Goal: Navigation & Orientation: Find specific page/section

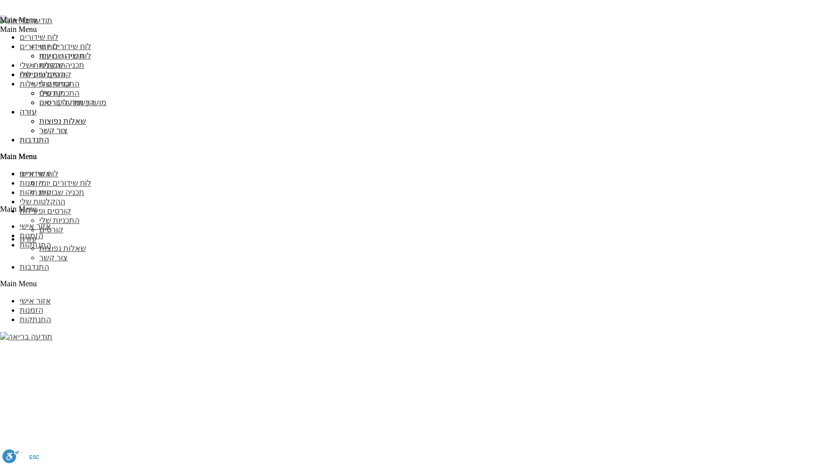
scroll to position [981, 0]
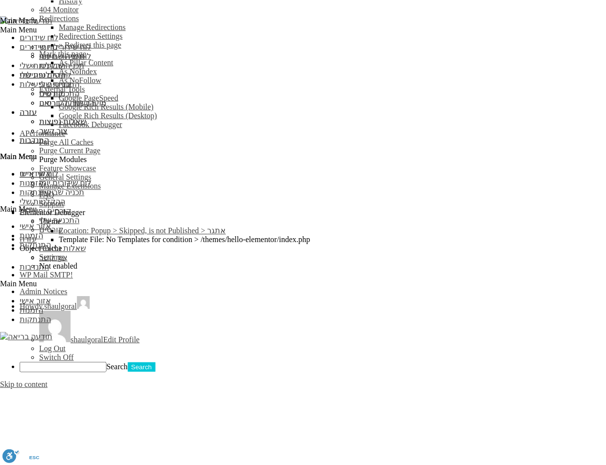
scroll to position [592, 0]
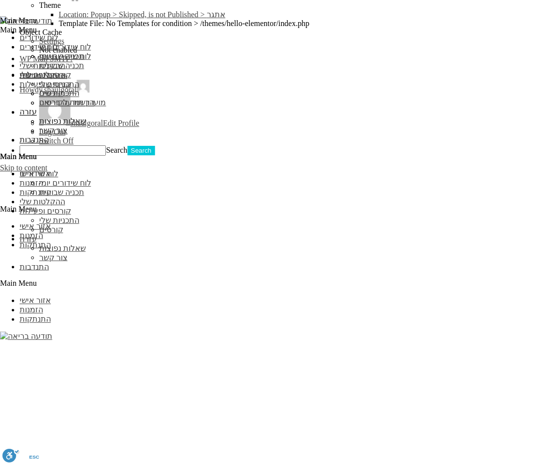
scroll to position [808, 0]
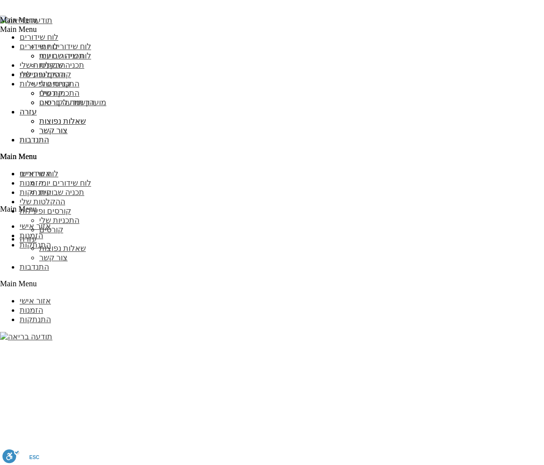
scroll to position [808, 0]
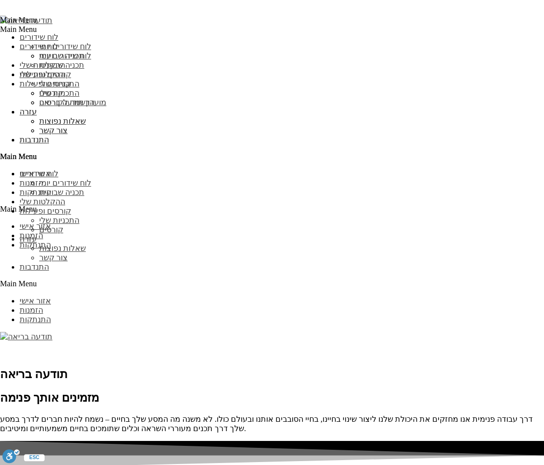
scroll to position [1182, 0]
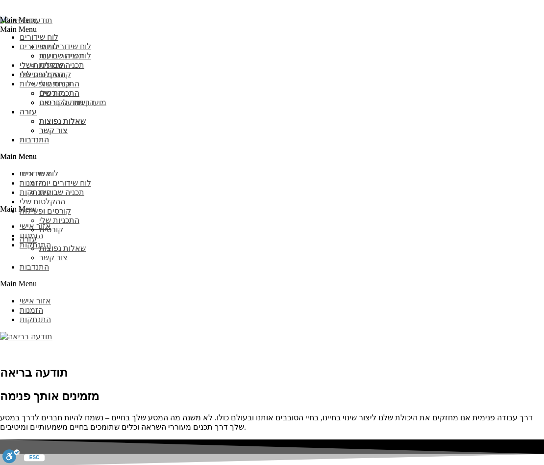
type input "עדכן"
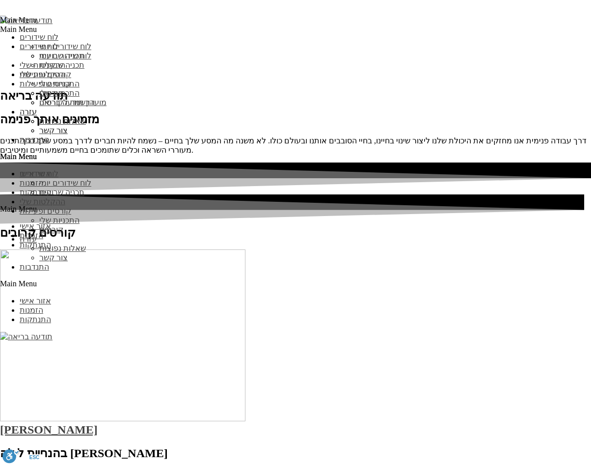
scroll to position [1347, 0]
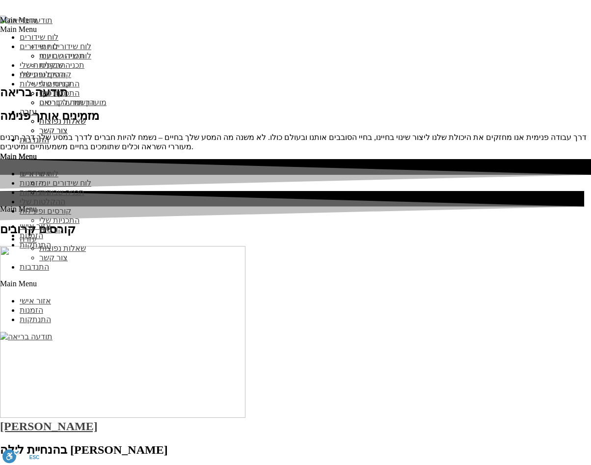
scroll to position [1903, 0]
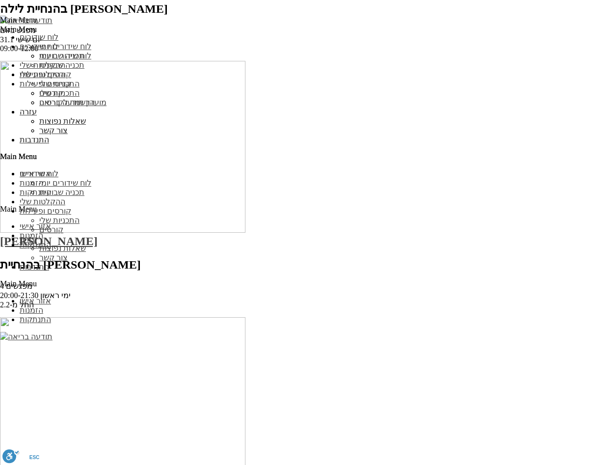
type input "עדכן"
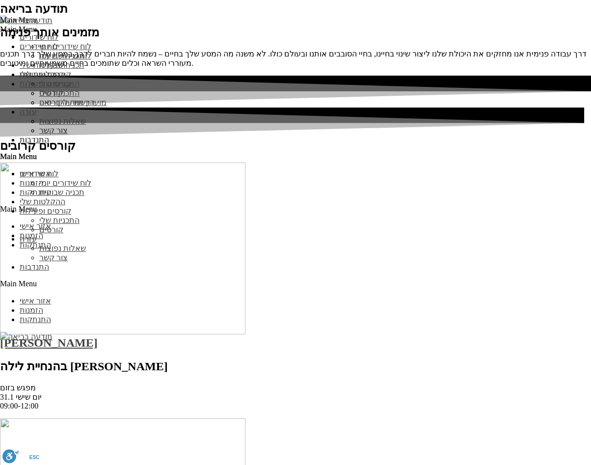
scroll to position [1545, 0]
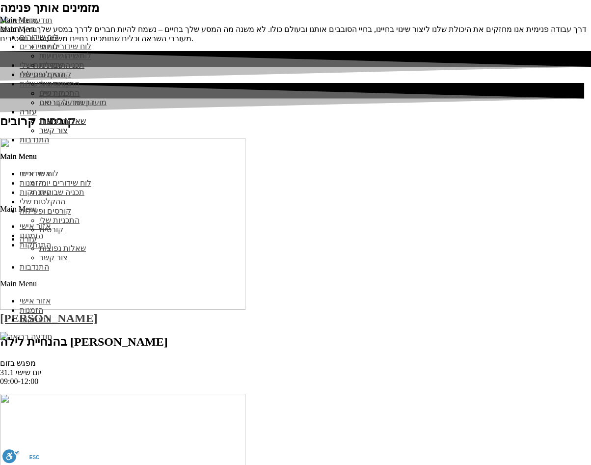
scroll to position [1486, 0]
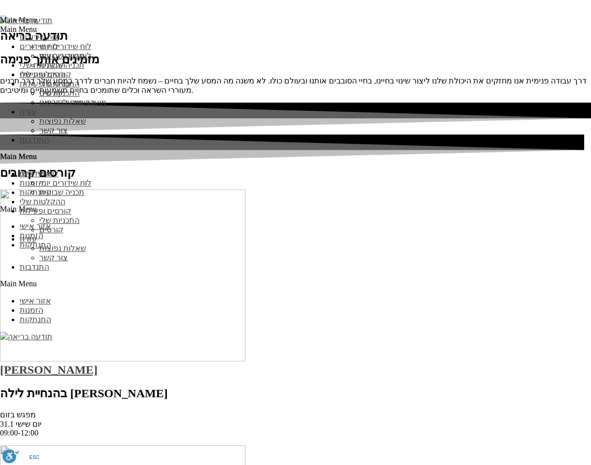
scroll to position [1683, 0]
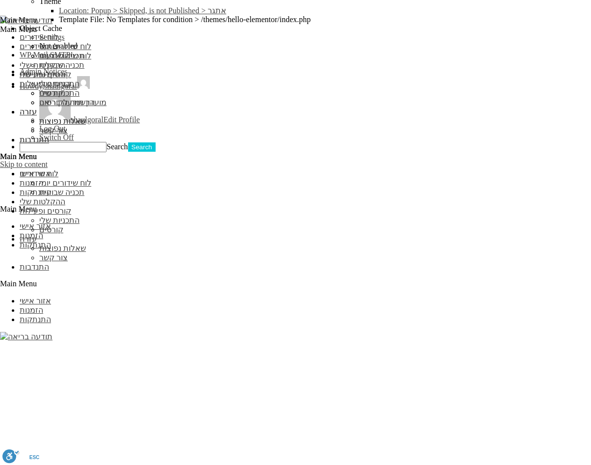
scroll to position [727, 0]
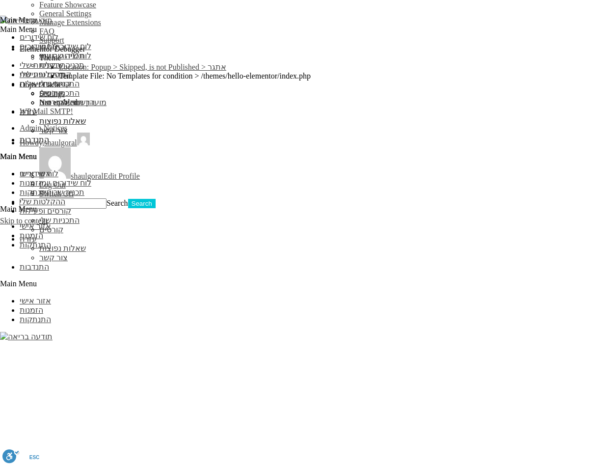
scroll to position [876, 0]
